Goal: Task Accomplishment & Management: Use online tool/utility

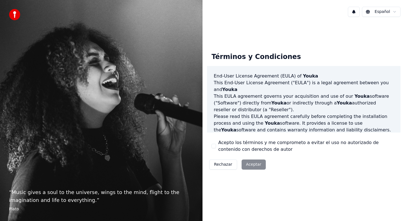
click at [215, 147] on button "Acepto los términos y me comprometo a evitar el uso no autorizado de contenido …" at bounding box center [213, 146] width 4 height 4
click at [250, 169] on button "Aceptar" at bounding box center [253, 165] width 24 height 10
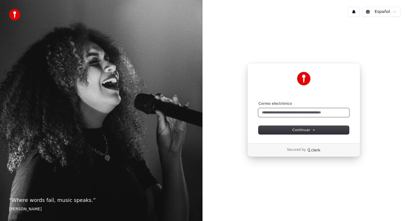
click at [302, 109] on input "Correo electrónico" at bounding box center [303, 112] width 90 height 8
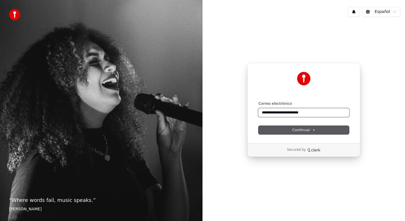
click at [258, 101] on button "submit" at bounding box center [258, 101] width 0 height 0
type input "**********"
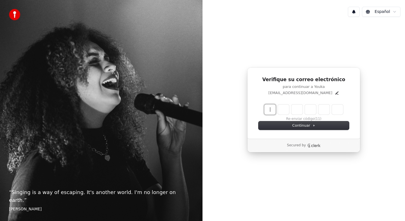
click at [272, 110] on input "Enter verification code" at bounding box center [309, 110] width 90 height 10
type input "******"
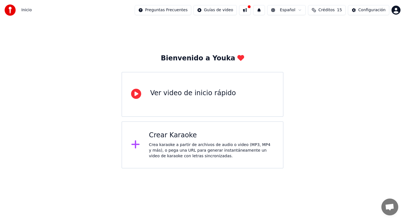
click at [232, 89] on div "Ver video de inicio rápido" at bounding box center [202, 94] width 162 height 45
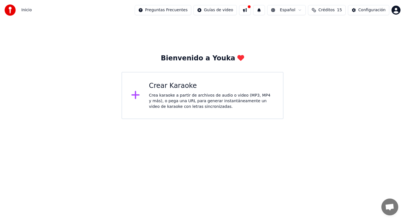
click at [191, 98] on div "Crea karaoke a partir de archivos de audio o video (MP3, MP4 y más), o pega una…" at bounding box center [211, 101] width 125 height 17
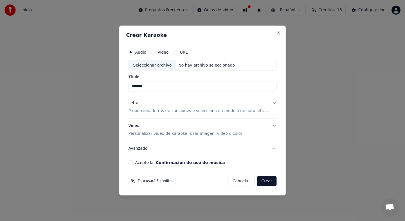
type input "*******"
click at [156, 161] on button "Confirmación de uso de música" at bounding box center [190, 163] width 69 height 4
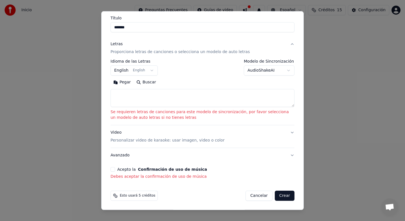
scroll to position [52, 0]
click at [190, 107] on textarea at bounding box center [202, 99] width 184 height 18
paste textarea "**********"
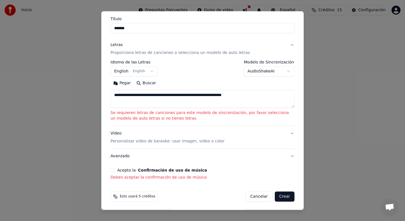
scroll to position [39, 0]
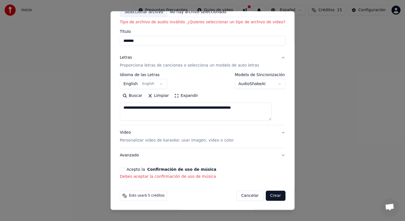
type textarea "**********"
click at [266, 192] on button "Crear" at bounding box center [275, 196] width 20 height 10
click at [265, 195] on button "Crear" at bounding box center [275, 196] width 20 height 10
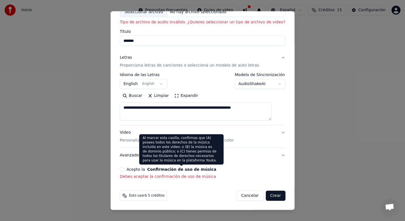
click at [180, 167] on span at bounding box center [181, 166] width 3 height 3
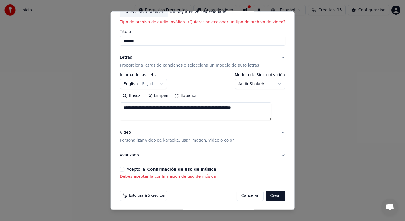
click at [129, 167] on div "Acepto la Confirmación de uso de música" at bounding box center [203, 169] width 166 height 4
click at [124, 170] on button "Acepto la Confirmación de uso de música" at bounding box center [122, 169] width 4 height 4
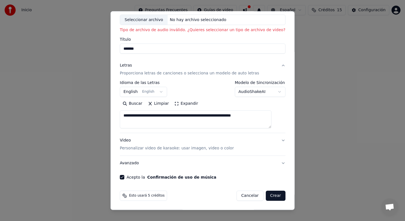
click at [273, 199] on button "Crear" at bounding box center [275, 196] width 20 height 10
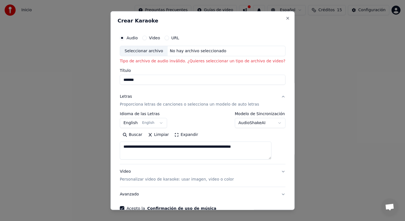
click at [164, 51] on div "Seleccionar archivo" at bounding box center [143, 51] width 47 height 10
click at [172, 36] on div "URL" at bounding box center [171, 37] width 15 height 4
click at [169, 37] on button "URL" at bounding box center [166, 37] width 4 height 4
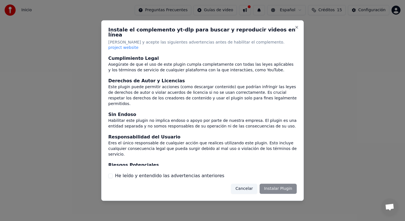
click at [275, 184] on div "Cancelar Instalar Plugin" at bounding box center [264, 189] width 66 height 10
click at [251, 184] on button "Cancelar" at bounding box center [244, 189] width 26 height 10
